Goal: Ask a question

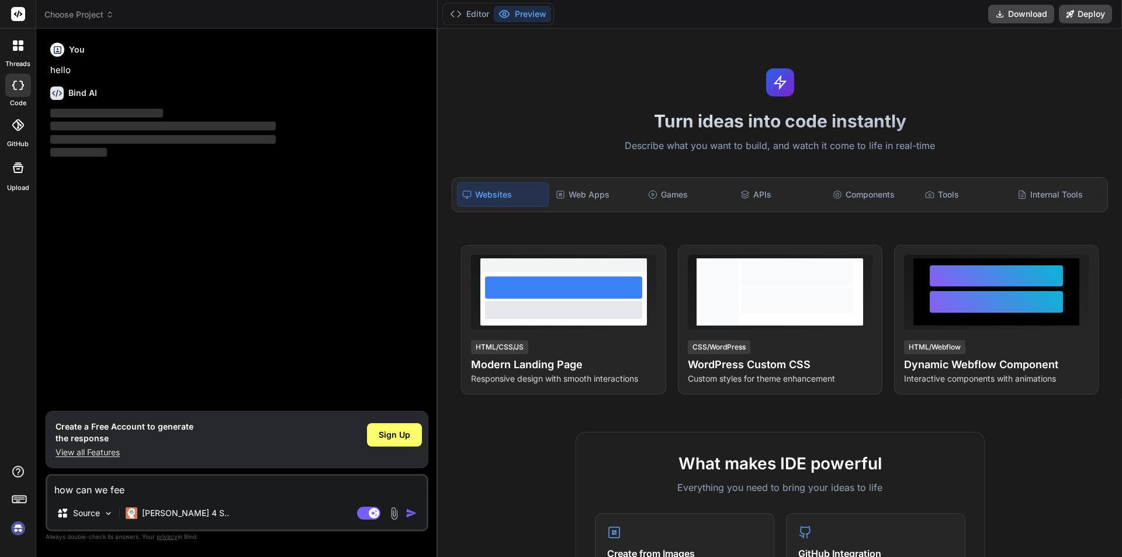
type textarea "how can we feez"
type textarea "x"
type textarea "how can we feez"
type textarea "x"
type textarea "how can we feez t"
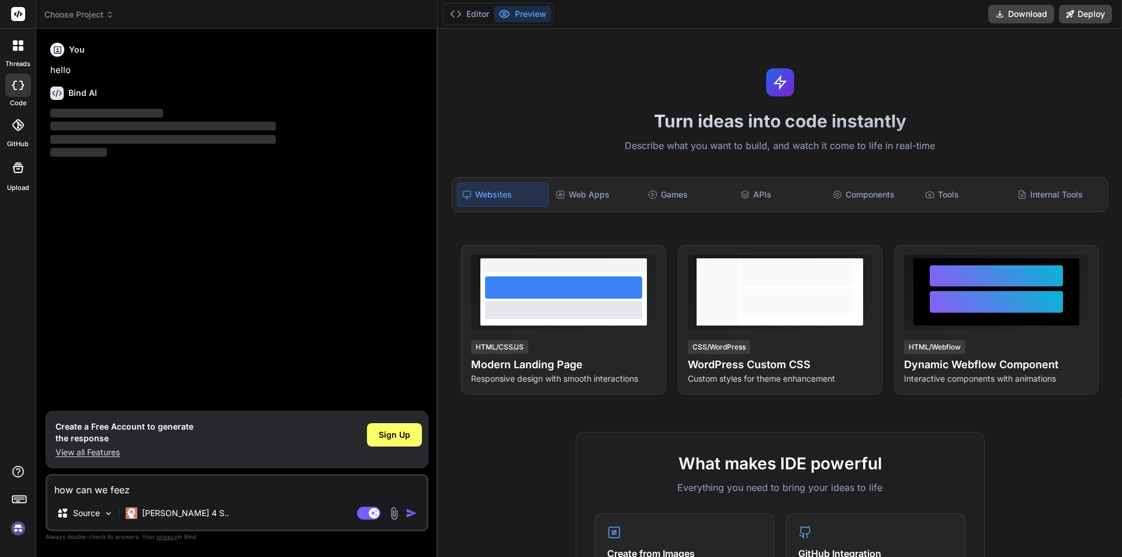
type textarea "x"
type textarea "how can we feez th"
type textarea "x"
type textarea "how can we feez thi"
type textarea "x"
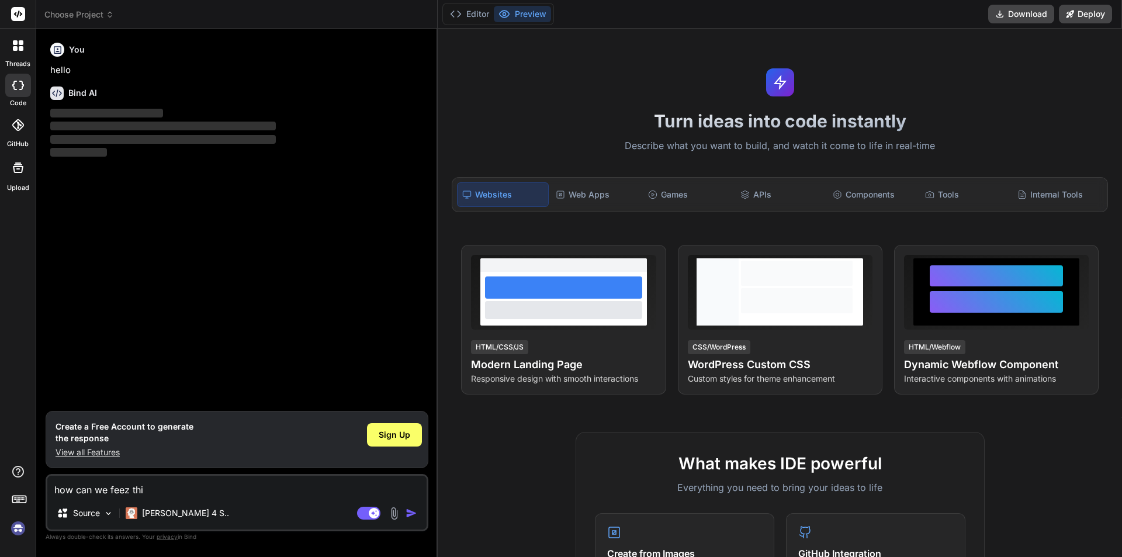
type textarea "how can we feez this"
type textarea "x"
type textarea "how can we feez this"
type textarea "x"
type textarea "how can we feez this p"
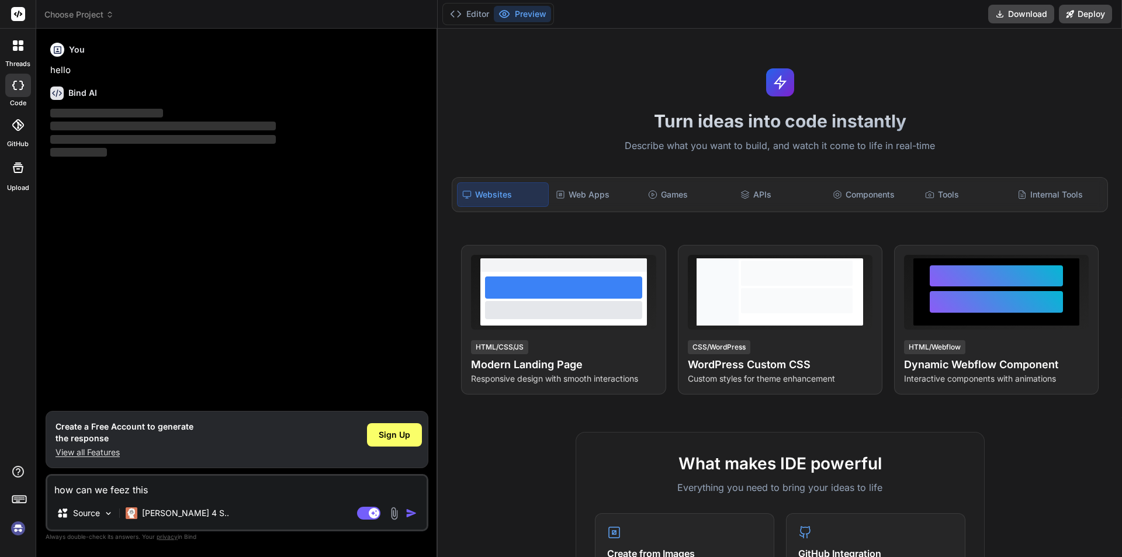
type textarea "x"
type textarea "how can we feez this pa"
type textarea "x"
type textarea "how can we feez this pag"
type textarea "x"
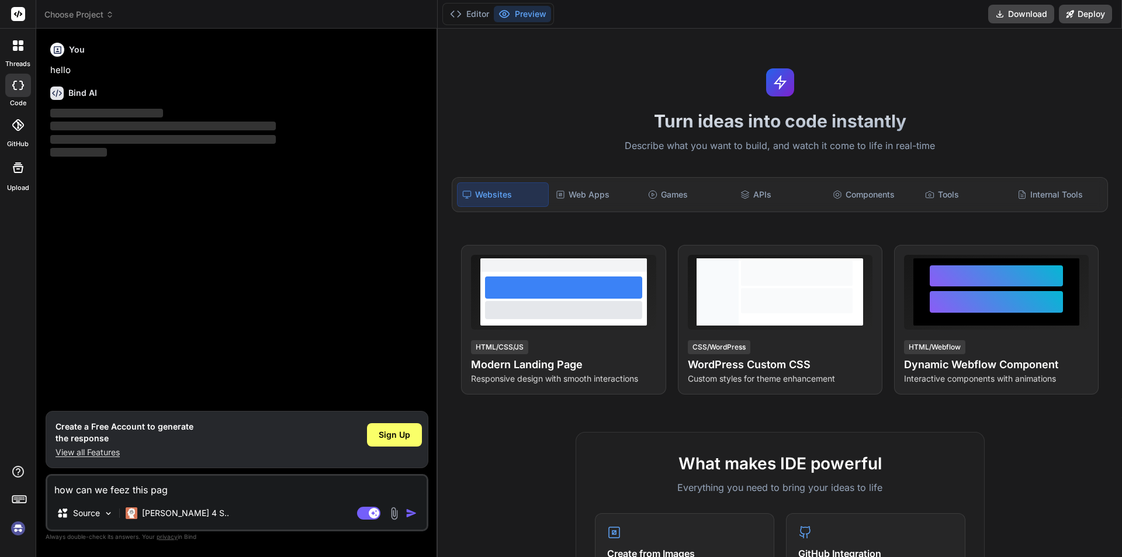
type textarea "how can we feez this pagh"
type textarea "x"
type textarea "how can we feez this paghe"
type textarea "x"
type textarea "how can we feez this pagh"
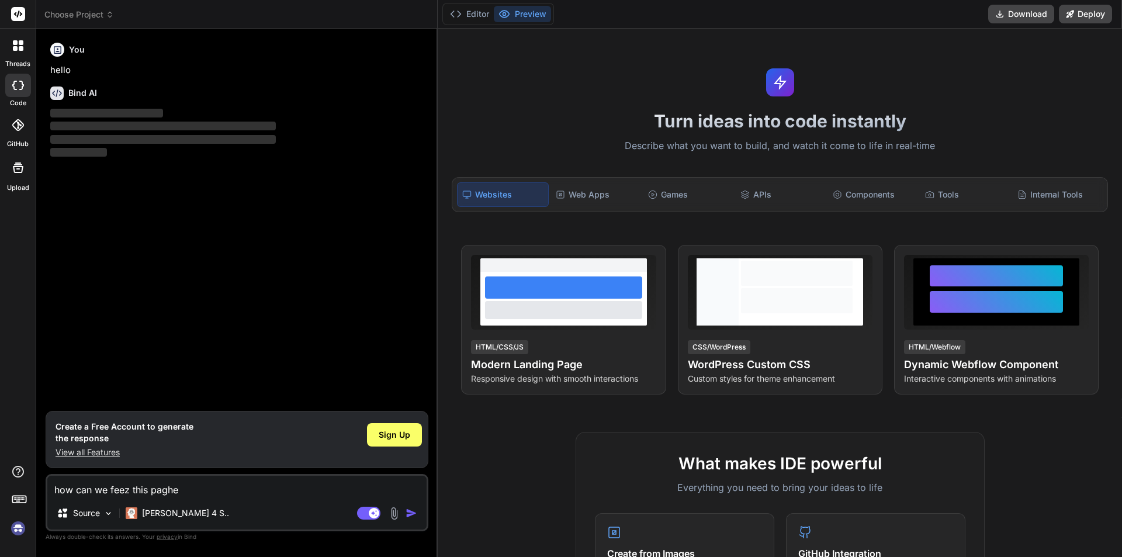
type textarea "x"
type textarea "how can we feez this pag"
type textarea "x"
type textarea "how can we feez this page"
type textarea "x"
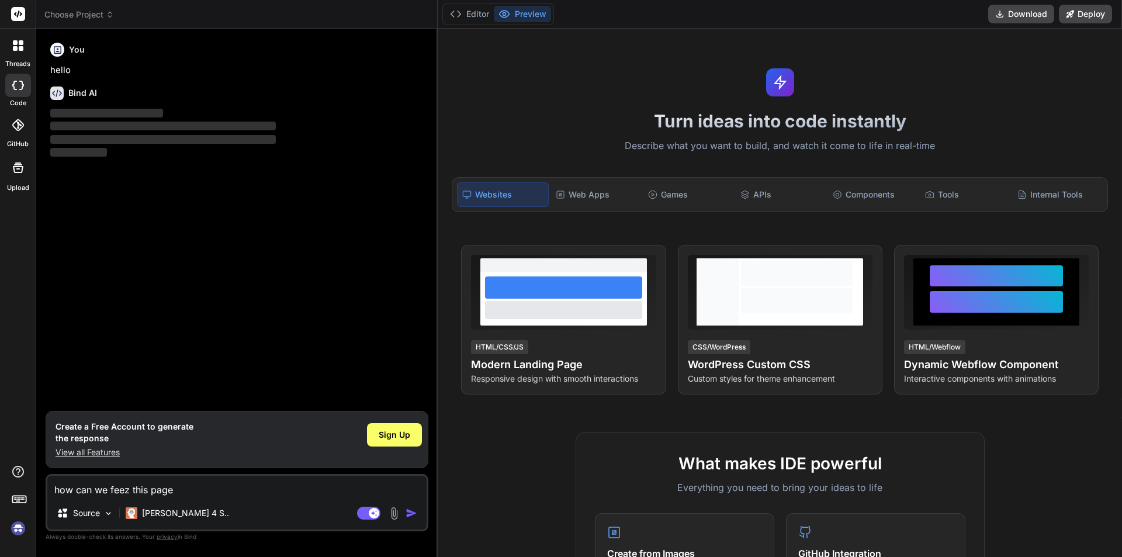
type textarea "how can we feez this page?"
type textarea "x"
click at [182, 493] on textarea "how can we feez this page?" at bounding box center [236, 486] width 379 height 21
type textarea "how can we feez this page"
type textarea "x"
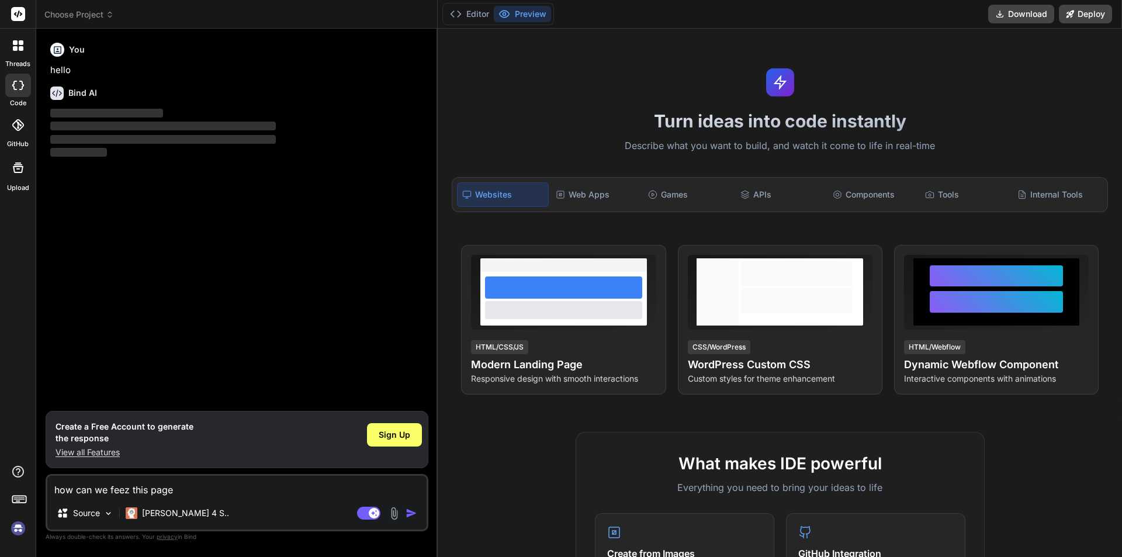
type textarea "how can we feez this pag"
type textarea "x"
type textarea "how can we feez this pa"
type textarea "x"
type textarea "how can we feez this p"
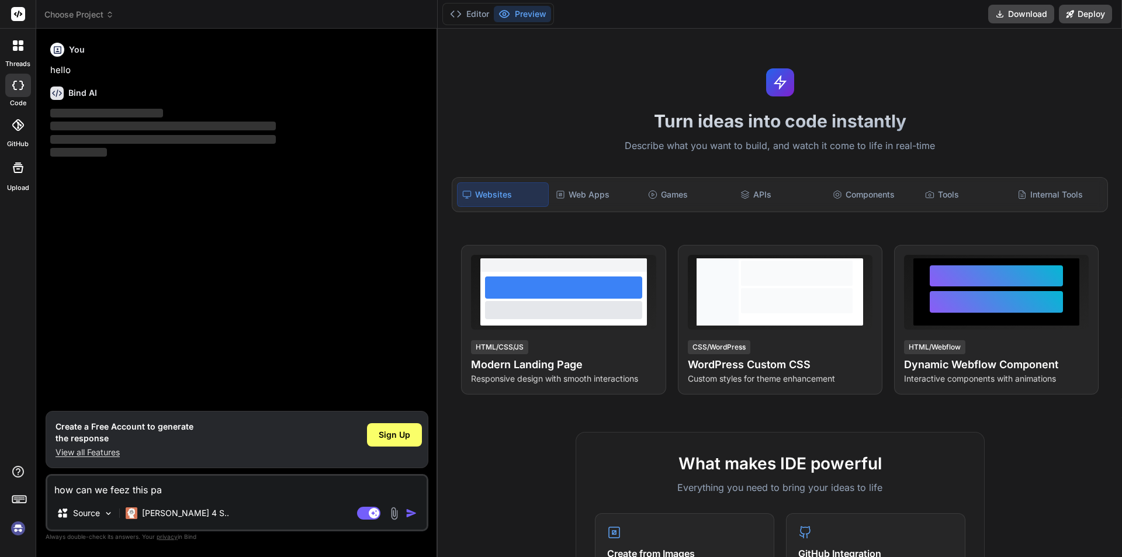
type textarea "x"
type textarea "how can we feez this"
type textarea "x"
type textarea "how can we feez this"
type textarea "x"
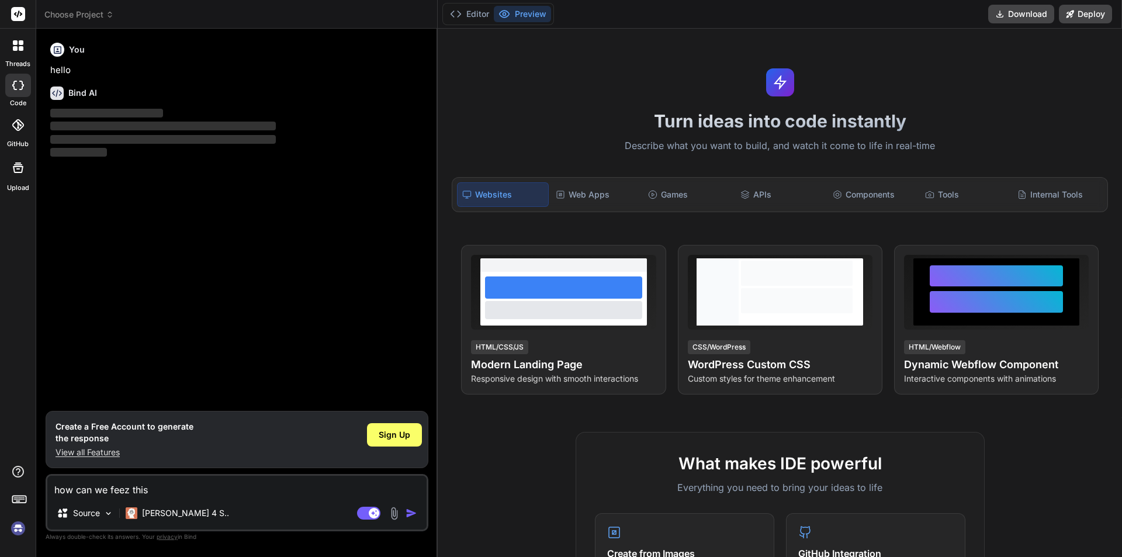
type textarea "how can we feez thi"
type textarea "x"
type textarea "how can we feez th"
type textarea "x"
type textarea "how can we feez the"
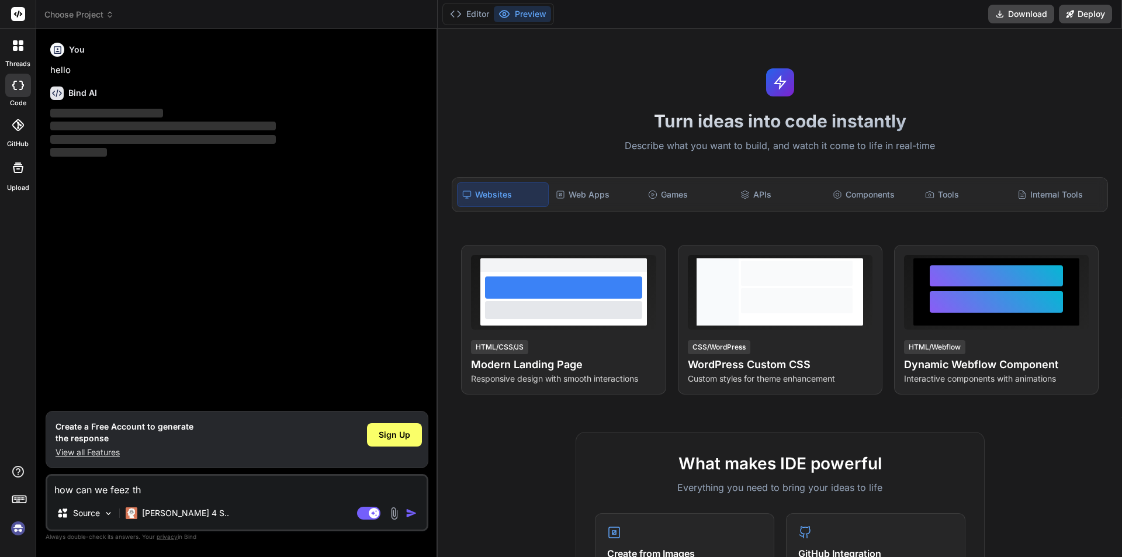
type textarea "x"
type textarea "how can we feez the"
type textarea "x"
type textarea "how can we feez the t"
type textarea "x"
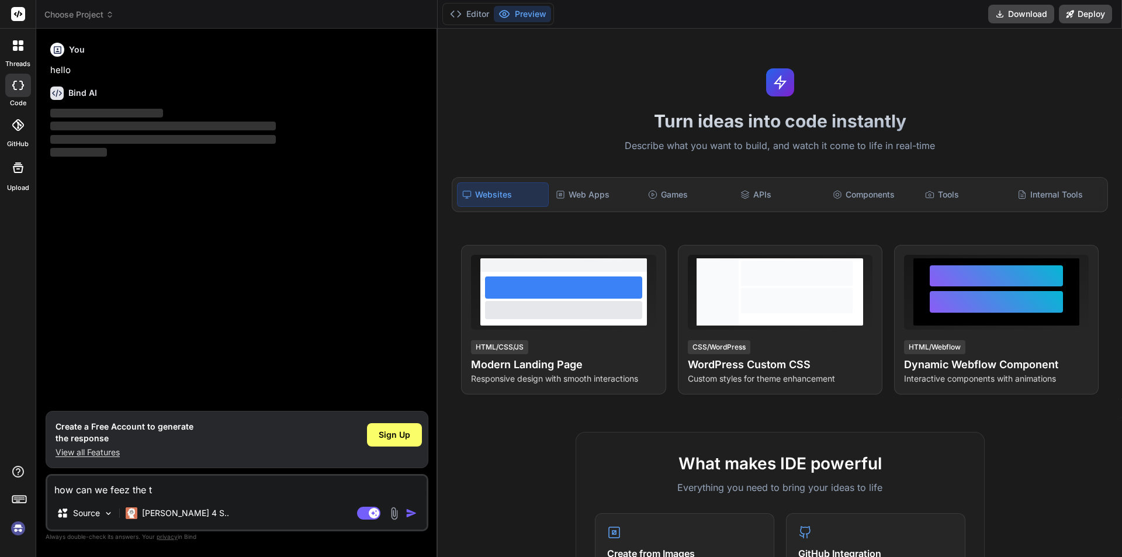
type textarea "how can we feez the th"
type textarea "x"
type textarea "how can we feez the the"
type textarea "x"
type textarea "how can we feez the the"
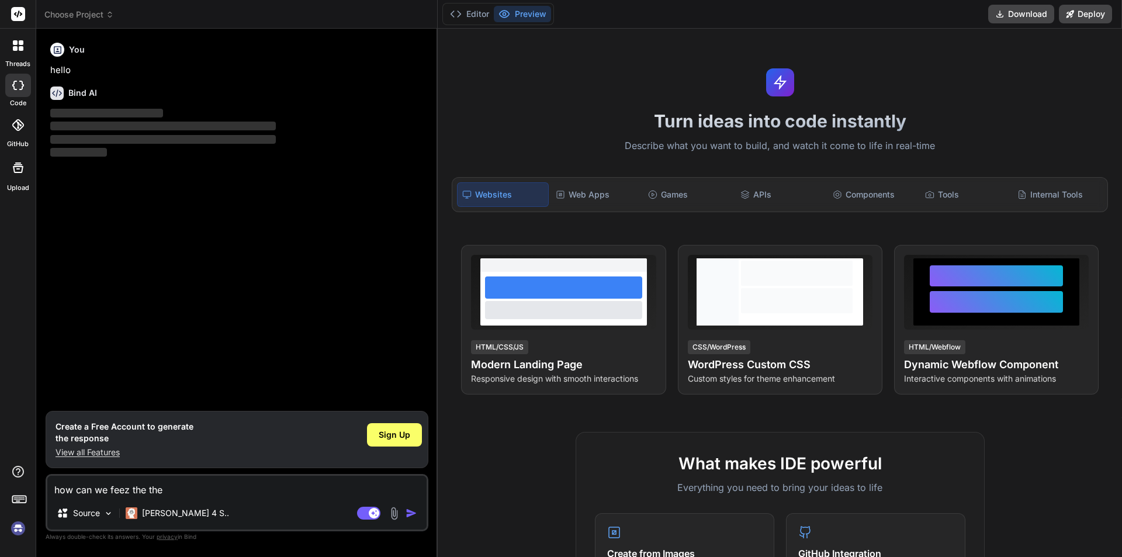
type textarea "x"
type textarea "how can we feez the the p"
type textarea "x"
type textarea "how can we feez the the pa"
type textarea "x"
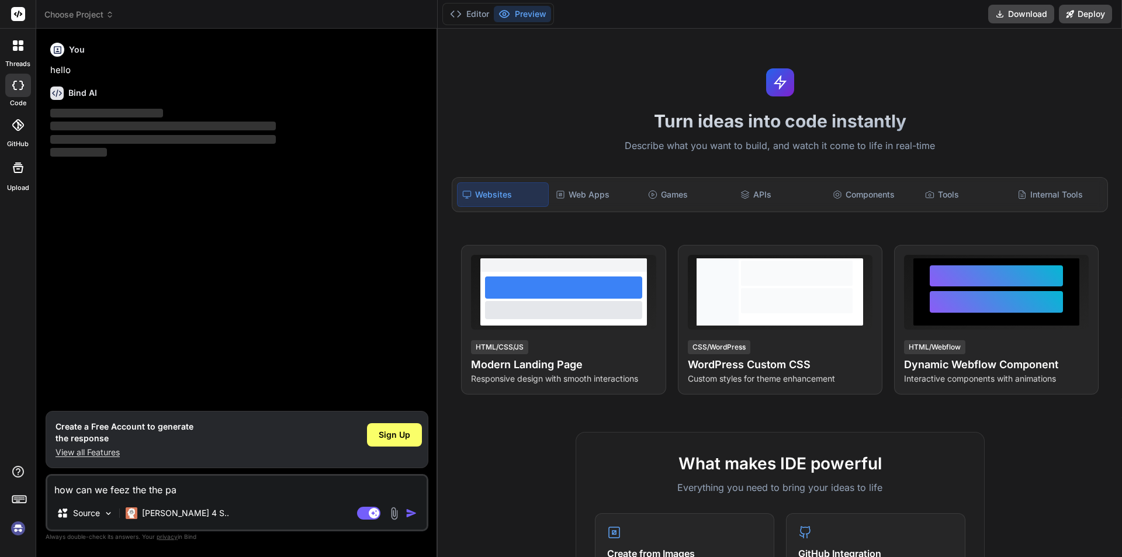
type textarea "how can we feez the the pah"
type textarea "x"
type textarea "how can we feez the the pa"
type textarea "x"
type textarea "how can we feez the the pag"
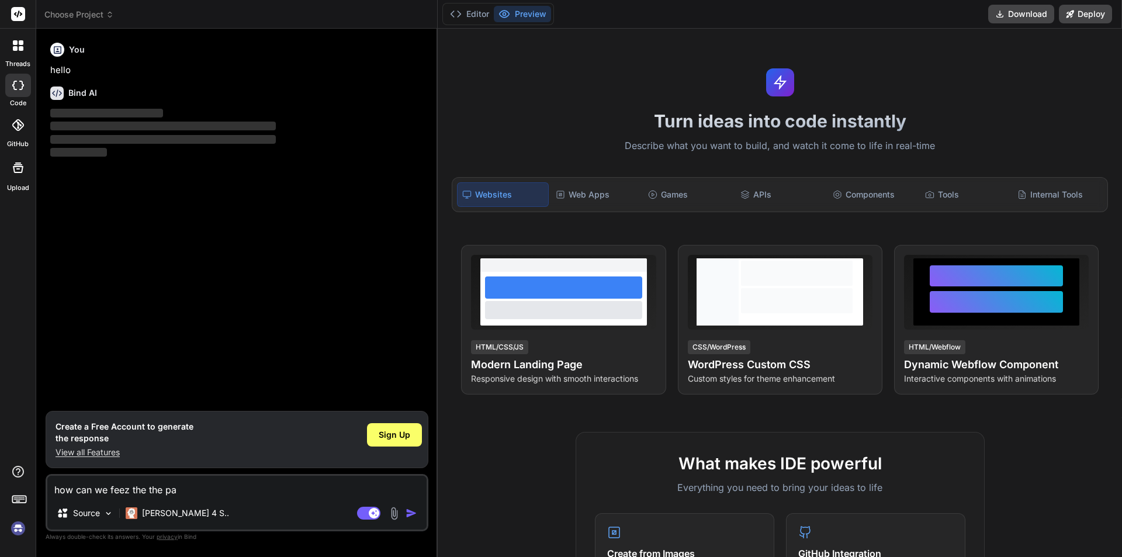
type textarea "x"
type textarea "how can we feez the the pa"
type textarea "x"
type textarea "how can we feez the the p"
type textarea "x"
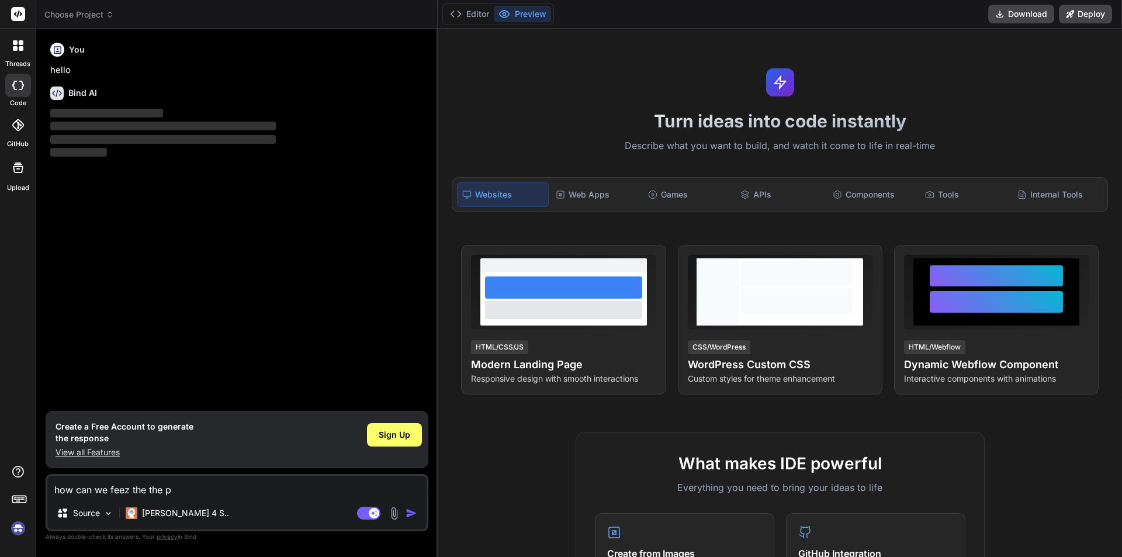
type textarea "how can we feez the the"
type textarea "x"
type textarea "how can we feez the the"
type textarea "x"
type textarea "how can we feez the th"
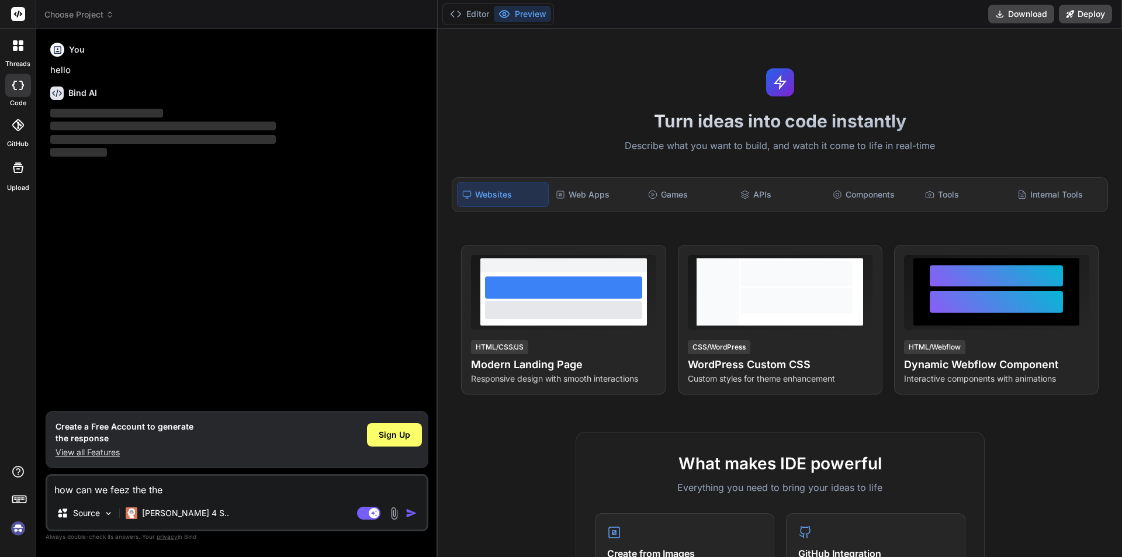
type textarea "x"
type textarea "how can we feez the t"
type textarea "x"
type textarea "how can we feez the"
type textarea "x"
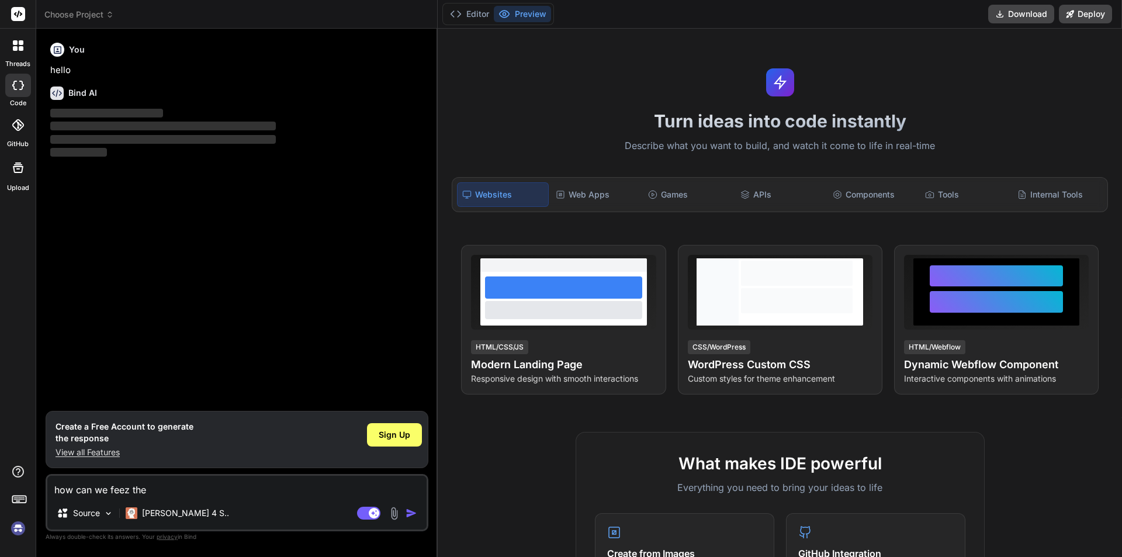
type textarea "how can we feez the v"
type textarea "x"
type textarea "how can we feez the vi"
type textarea "x"
type textarea "how can we feez the vie"
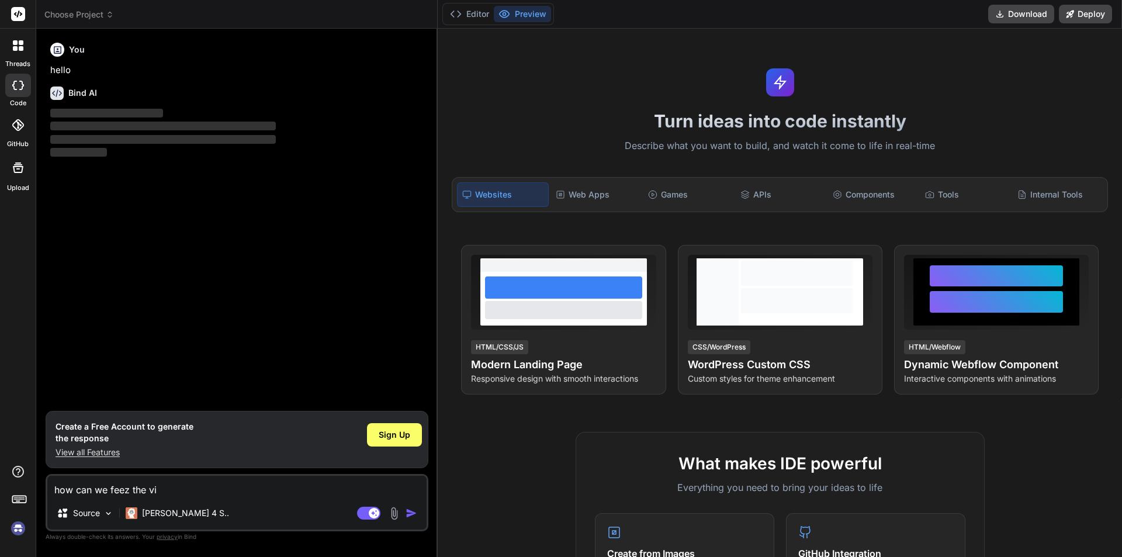
type textarea "x"
type textarea "how can we feez the view"
type textarea "x"
type textarea "how can we feez the view"
type textarea "x"
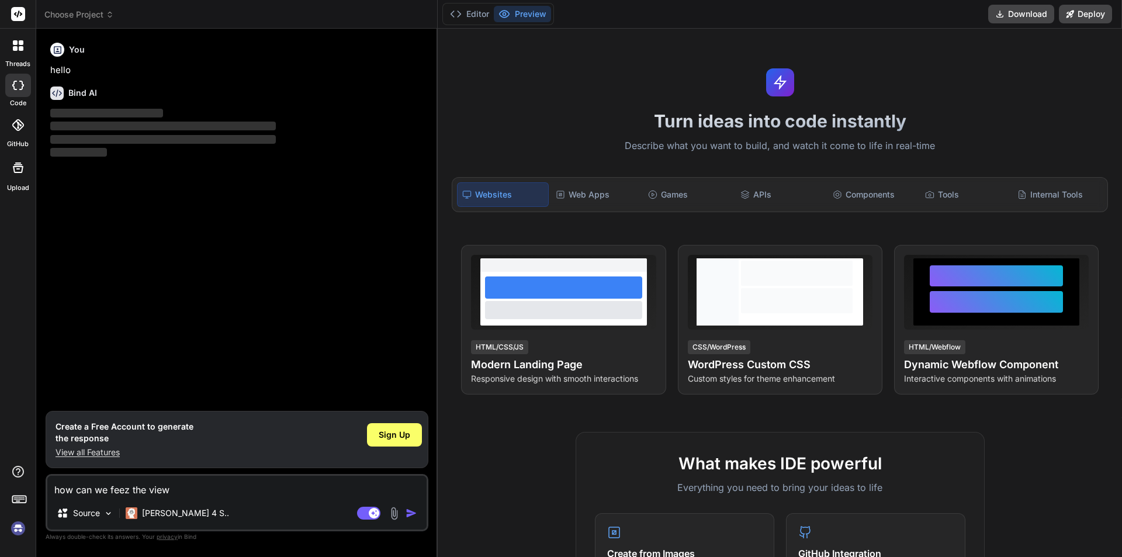
type textarea "how can we feez the view i"
type textarea "x"
type textarea "how can we feez the view in"
type textarea "x"
type textarea "how can we feez the view in"
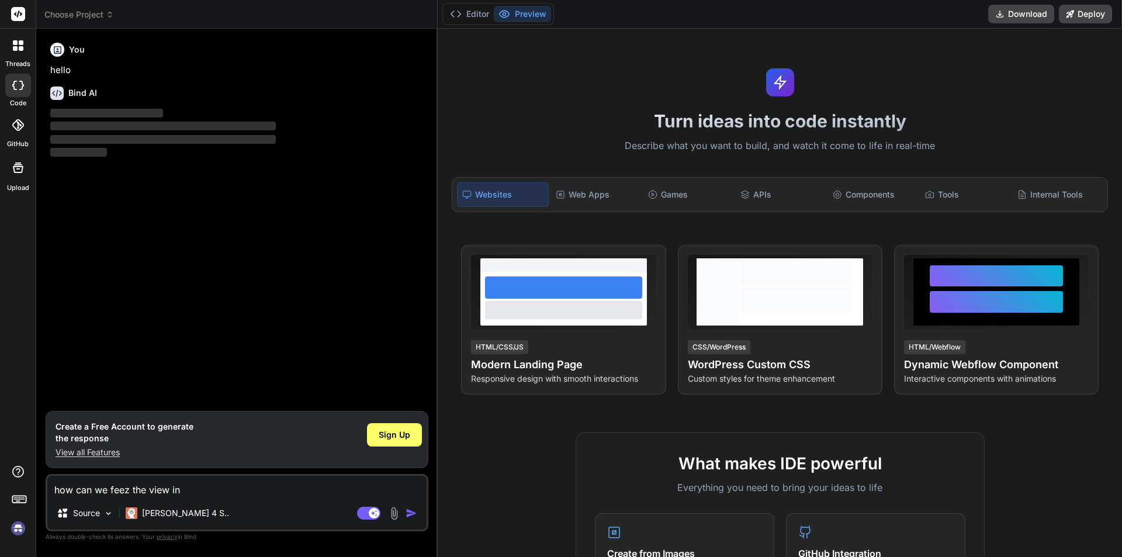
type textarea "x"
type textarea "how can we feez the view in t"
type textarea "x"
type textarea "how can we feez the view in th"
type textarea "x"
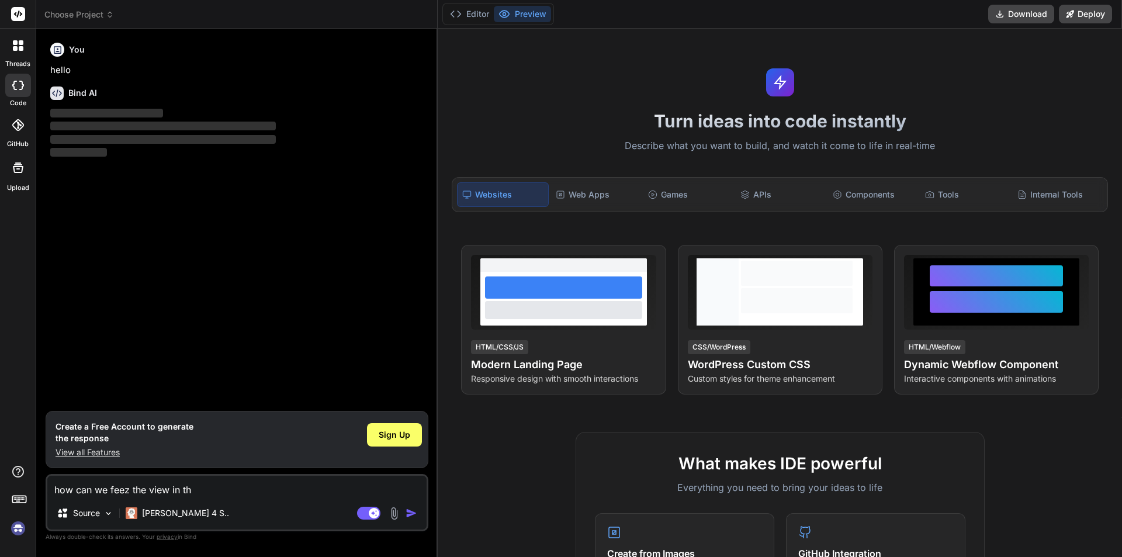
type textarea "how can we feez the view in the"
type textarea "x"
type textarea "how can we feez the view in the"
type textarea "x"
type textarea "how can we feez the view in the ."
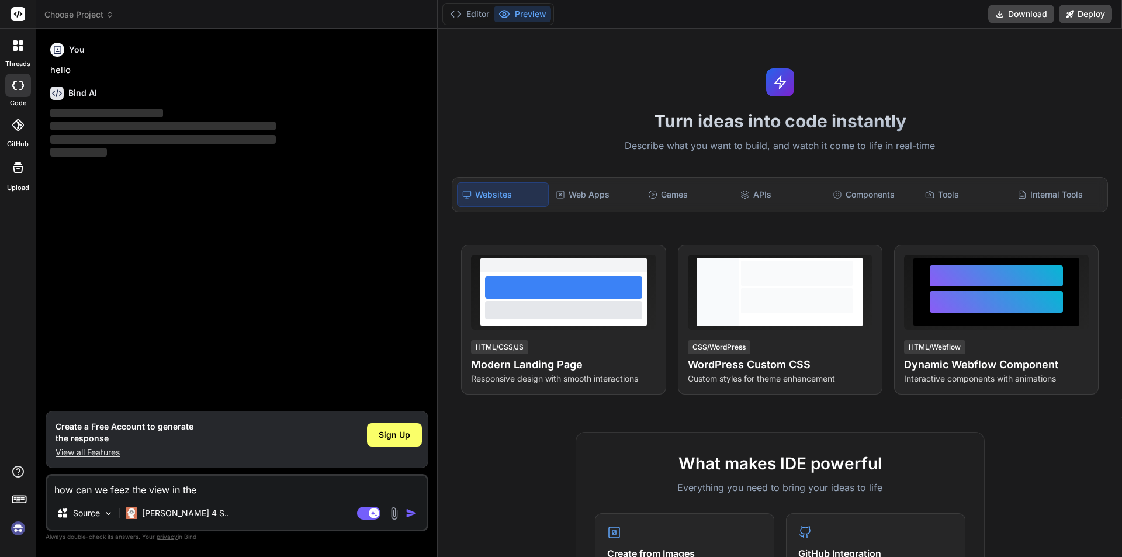
type textarea "x"
type textarea "how can we feez the view in the .n"
type textarea "x"
type textarea "how can we feez the view in the .ne"
type textarea "x"
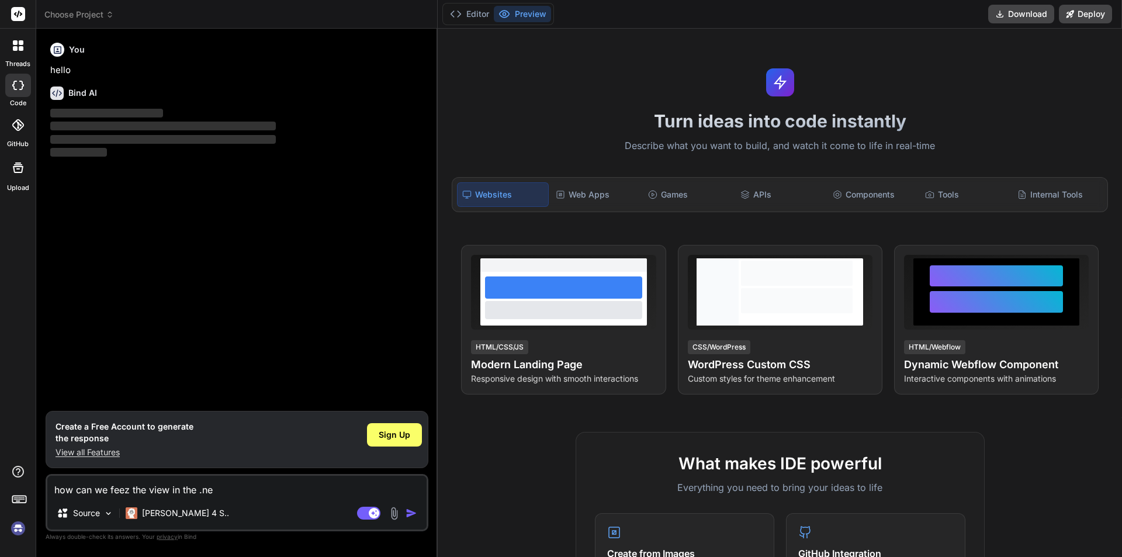
type textarea "how can we feez the view in the .net"
type textarea "x"
type textarea "how can we feez the view in the .net"
type textarea "x"
type textarea "how can we feez the view in the .net a"
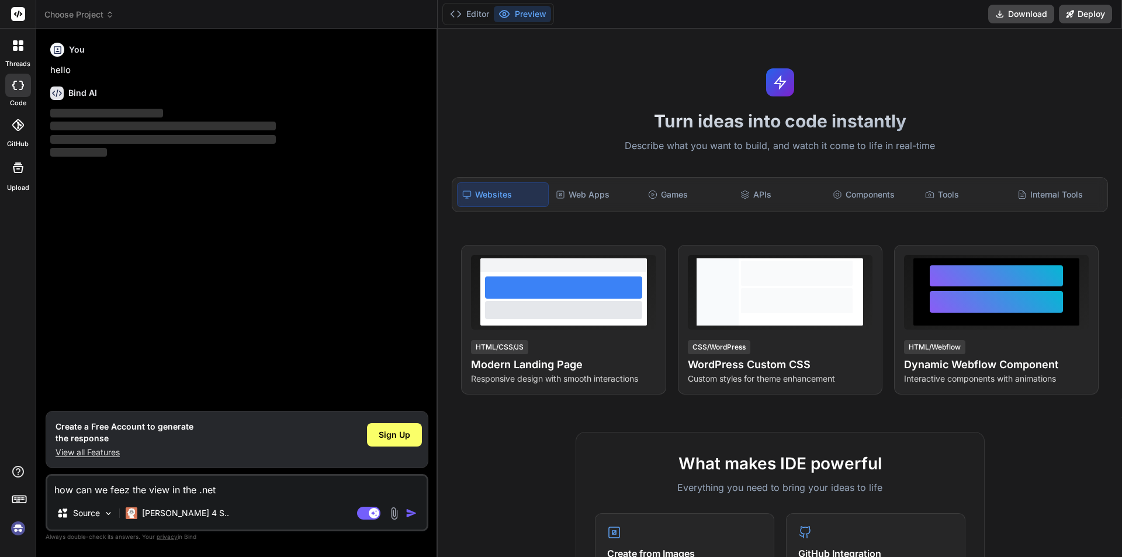
type textarea "x"
type textarea "how can we feez the view in the .net ap"
type textarea "x"
type textarea "how can we feez the view in the .net app"
type textarea "x"
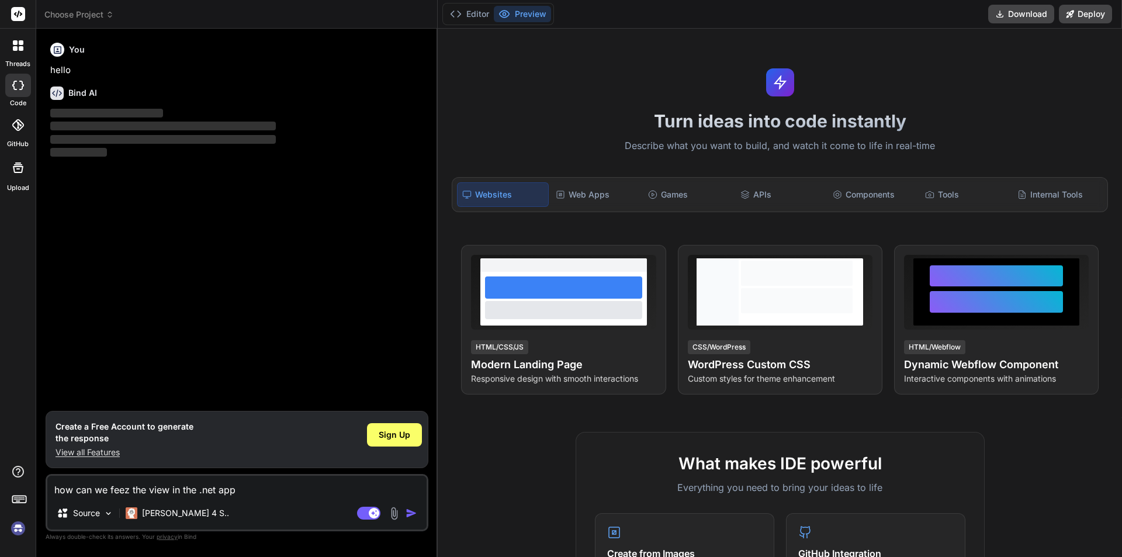
type textarea "how can we feez the view in the .net appl"
type textarea "x"
type textarea "how can we feez the view in the .net appli"
type textarea "x"
type textarea "how can we feez the view in the .net applic"
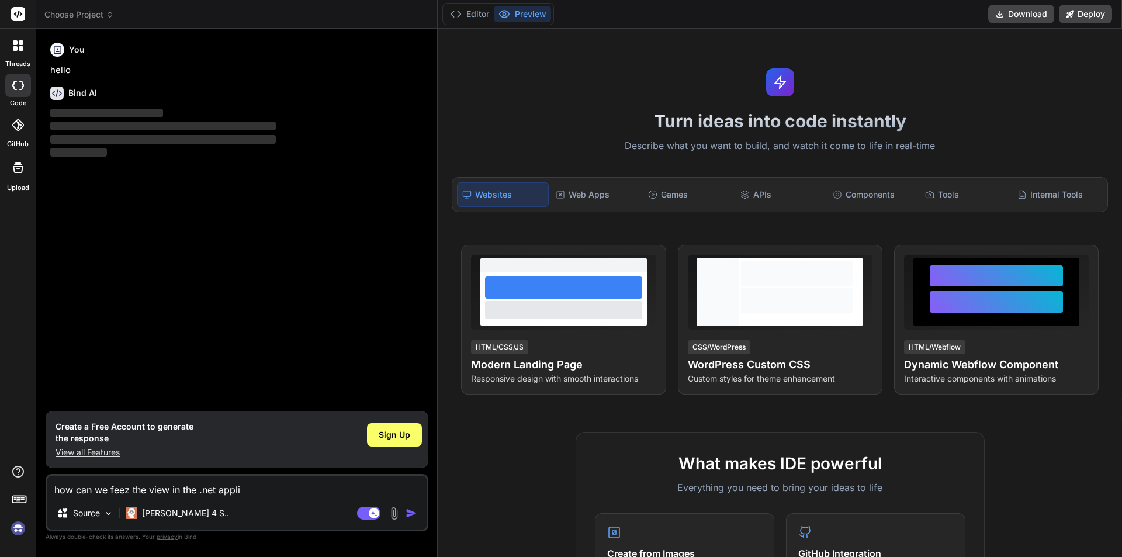
type textarea "x"
type textarea "how can we feez the view in the .net applica"
type textarea "x"
type textarea "how can we feez the view in the .net applicat"
type textarea "x"
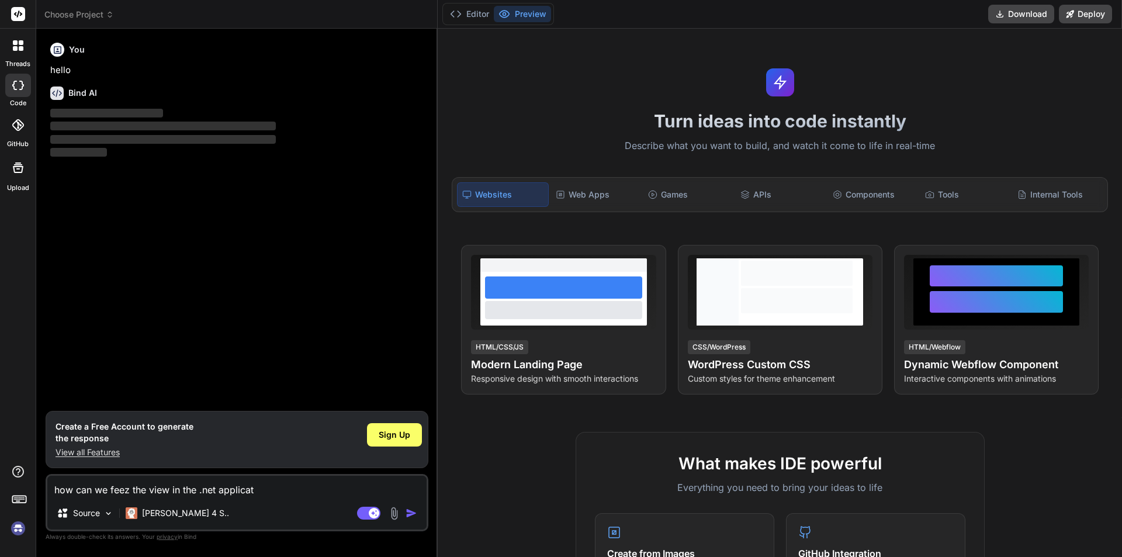
type textarea "how can we feez the view in the .net applicati"
type textarea "x"
type textarea "how can we feez the view in the .net applicatio"
type textarea "x"
type textarea "how can we feez the view in the .net application"
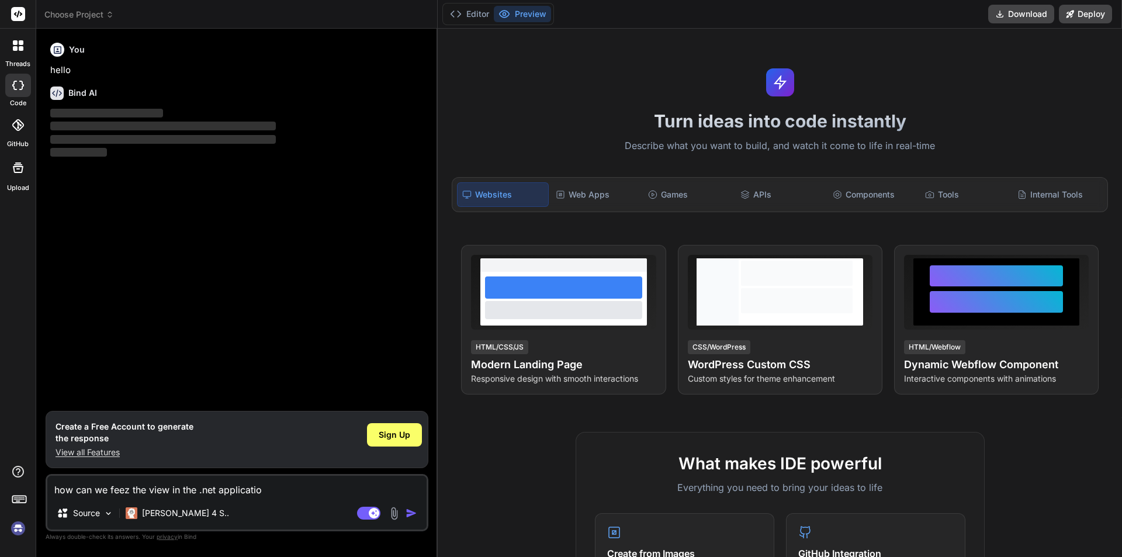
type textarea "x"
type textarea "how can we feez the view in the .net application"
type textarea "x"
type textarea "how can we feez the view in the .net application"
click at [406, 437] on span "Sign Up" at bounding box center [395, 435] width 32 height 12
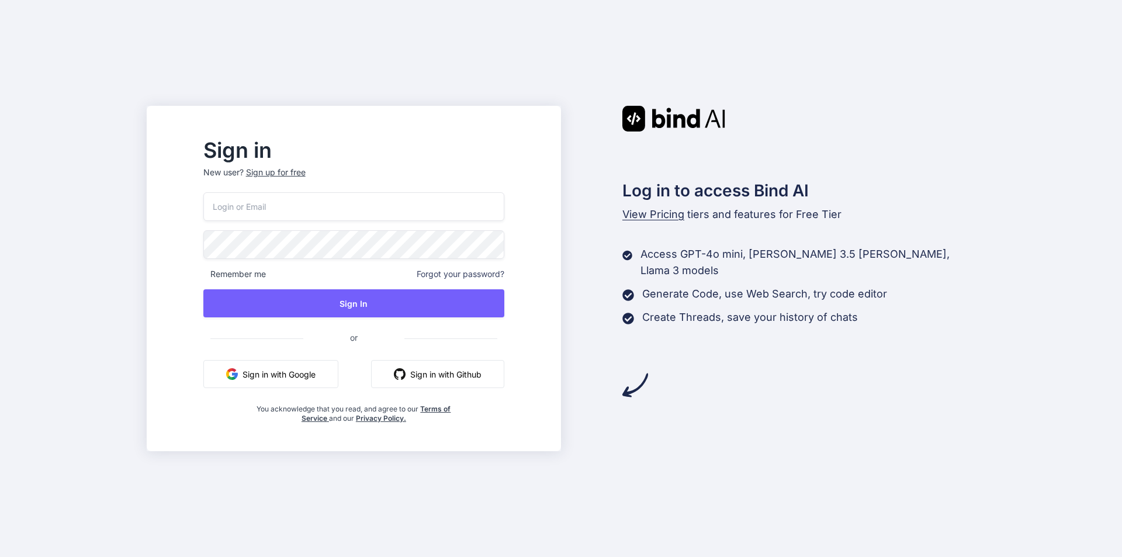
click at [324, 362] on button "Sign in with Google" at bounding box center [270, 374] width 135 height 28
click at [324, 379] on button "Sign in with Google" at bounding box center [270, 374] width 135 height 28
